Goal: Find specific page/section: Find specific page/section

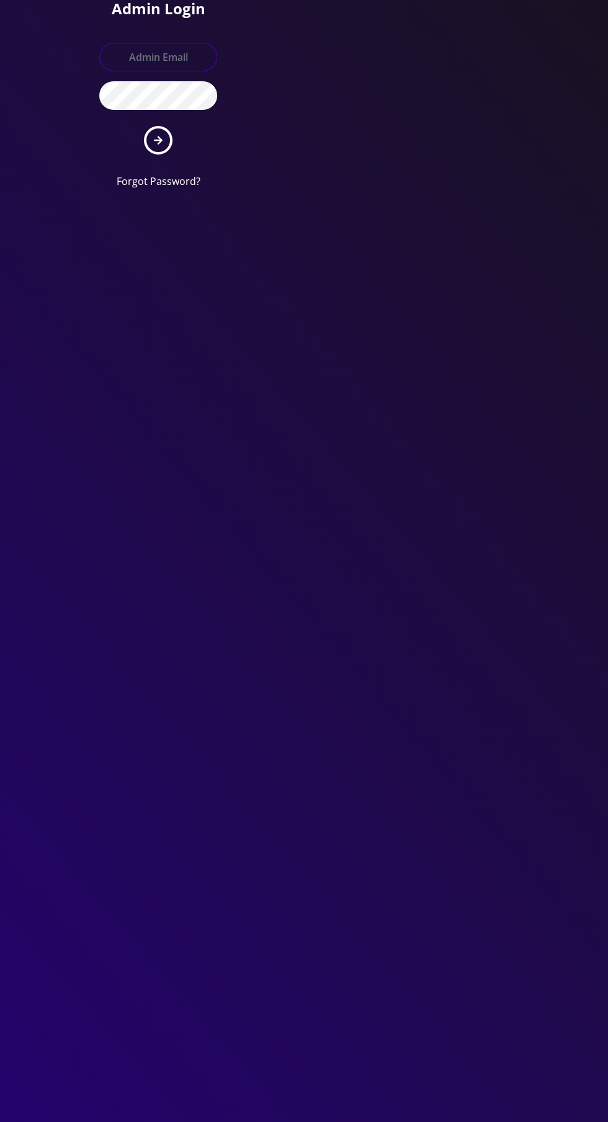
click at [125, 53] on input "text" at bounding box center [158, 57] width 118 height 29
type input "Master@britewireless.com"
click at [144, 126] on button "submit" at bounding box center [158, 140] width 29 height 29
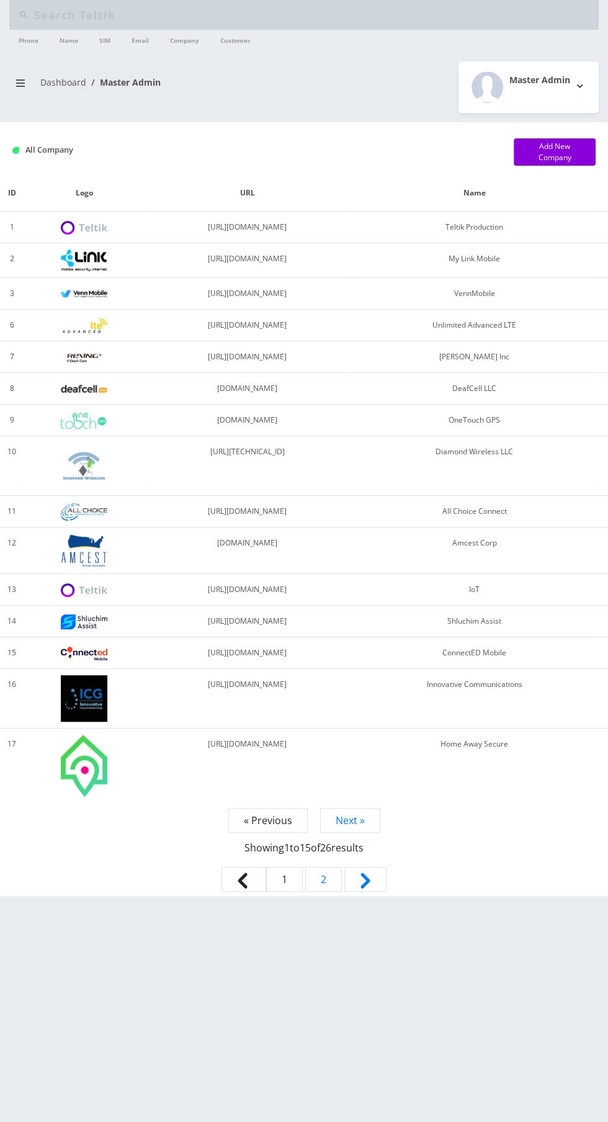
type input "Jason m"
click at [94, 14] on input "Jason m" at bounding box center [315, 15] width 562 height 24
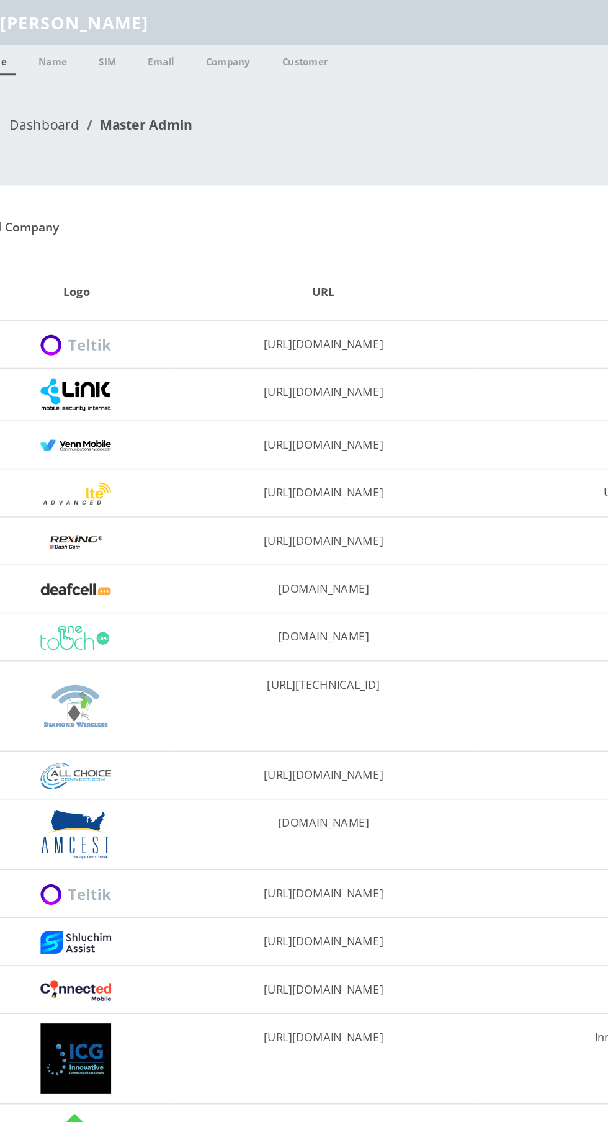
type input "J"
type input "Dj"
click at [184, 40] on link "Company" at bounding box center [185, 40] width 42 height 20
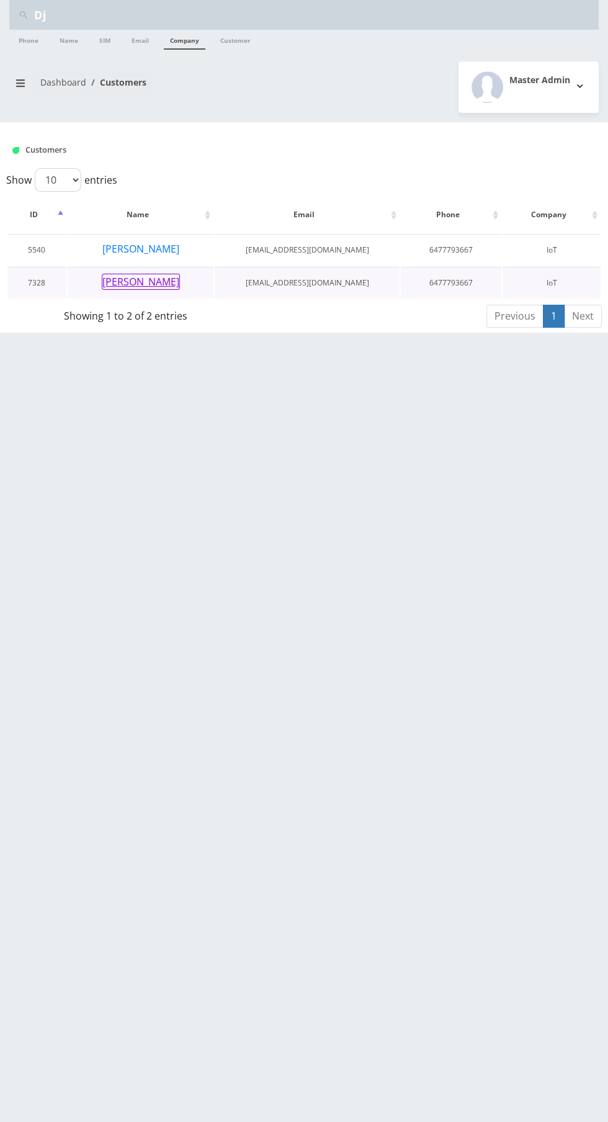
click at [143, 284] on button "[PERSON_NAME]" at bounding box center [141, 282] width 78 height 16
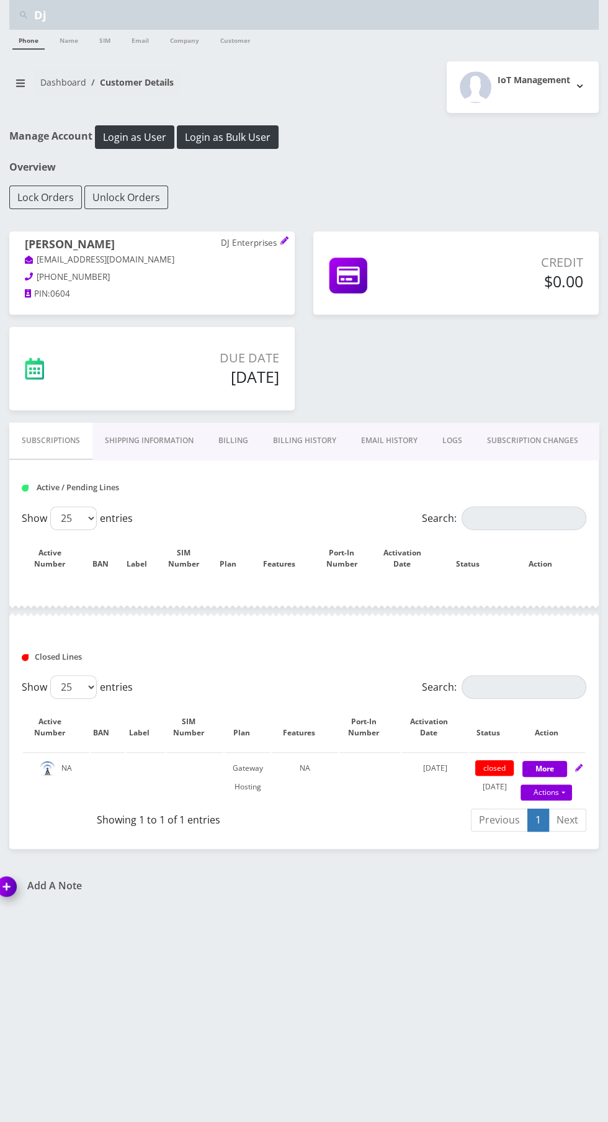
click at [299, 428] on link "Billing History" at bounding box center [305, 441] width 88 height 36
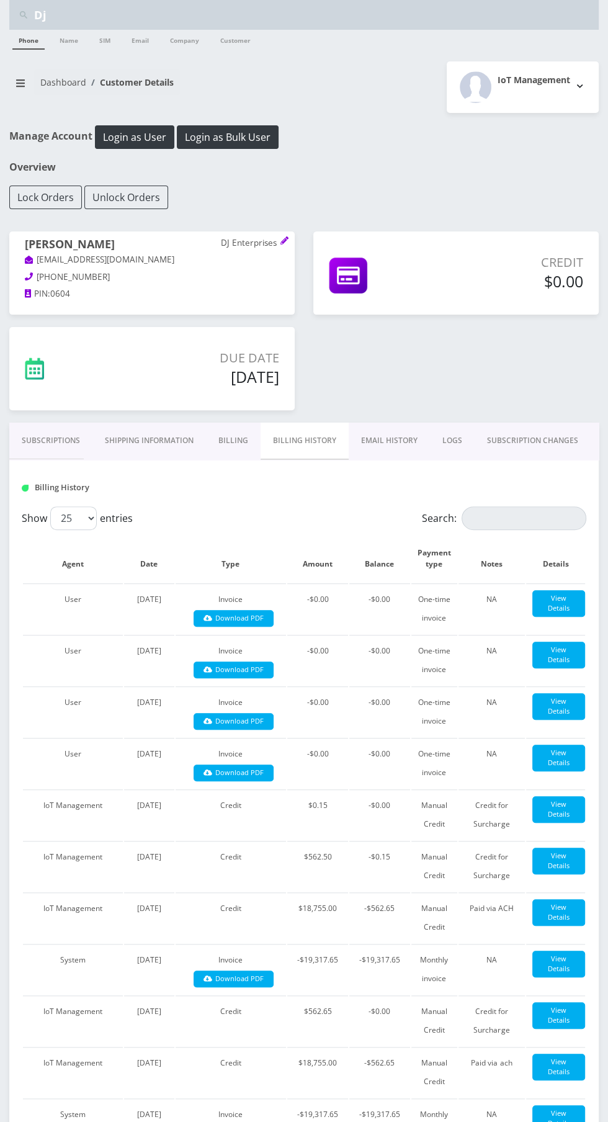
click at [372, 439] on link "EMAIL HISTORY" at bounding box center [389, 441] width 81 height 36
